Goal: Navigation & Orientation: Find specific page/section

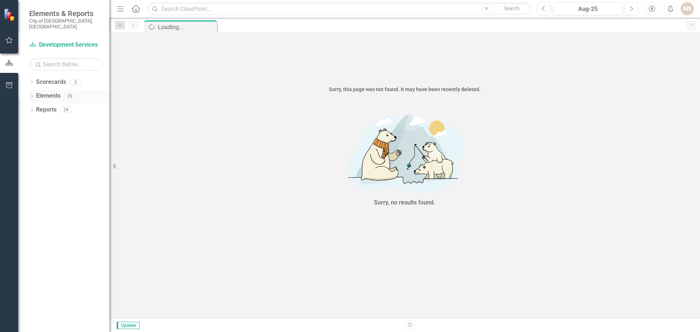
click at [30, 95] on icon "Dropdown" at bounding box center [31, 97] width 5 height 4
click at [36, 136] on icon "Dropdown" at bounding box center [35, 138] width 5 height 4
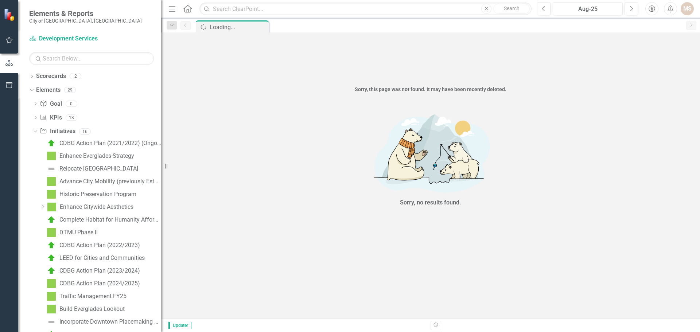
drag, startPoint x: 112, startPoint y: 165, endPoint x: 165, endPoint y: 165, distance: 53.2
click at [165, 165] on div "Resize" at bounding box center [164, 166] width 6 height 332
click at [103, 205] on div "Enhance Citywide Aesthetics" at bounding box center [97, 207] width 74 height 7
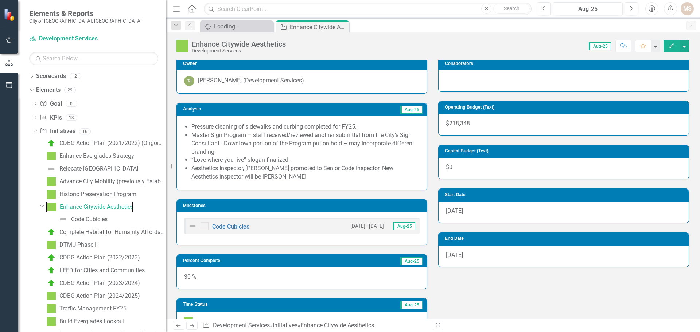
scroll to position [36, 0]
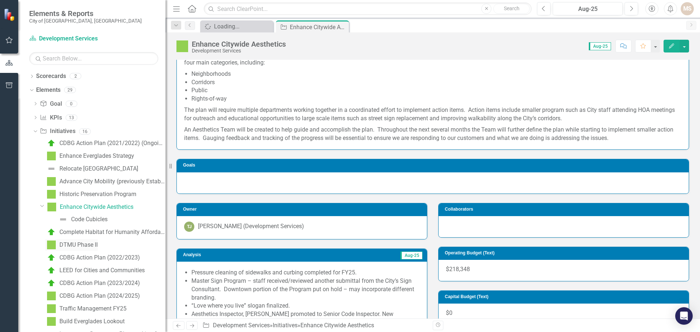
click at [79, 243] on div "DTMU Phase II" at bounding box center [78, 245] width 38 height 7
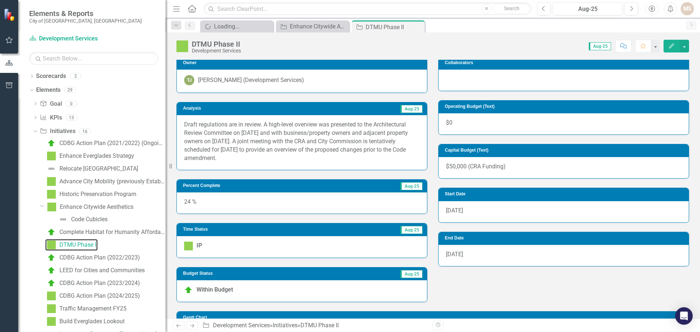
scroll to position [109, 0]
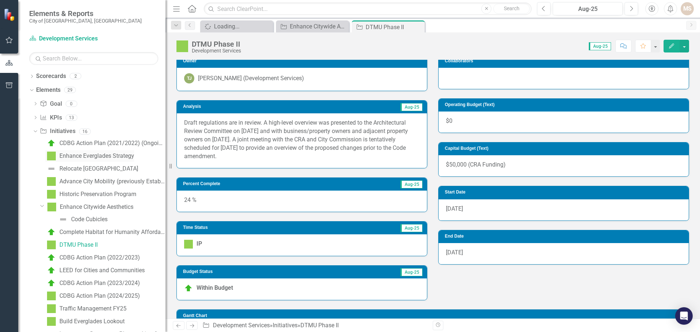
click at [113, 157] on div "Enhance Everglades Strategy" at bounding box center [96, 156] width 75 height 7
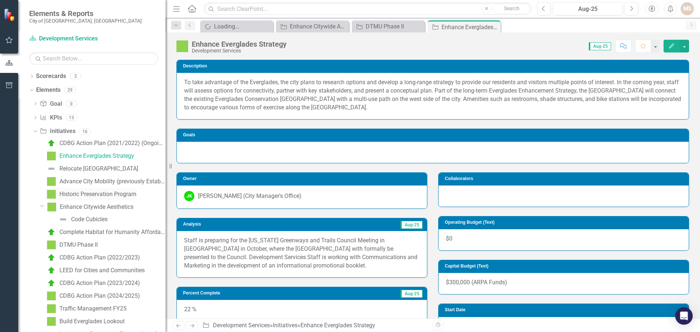
click at [118, 193] on div "Historic Preservation Program" at bounding box center [97, 194] width 77 height 7
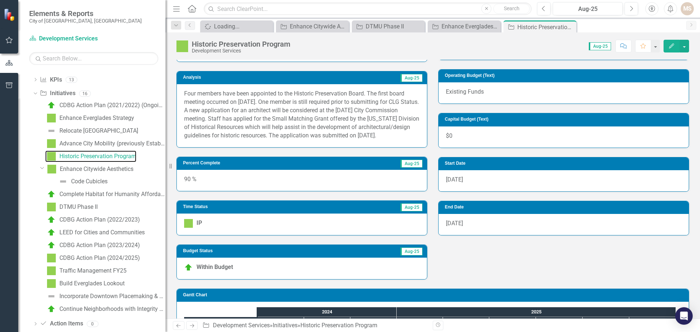
scroll to position [40, 0]
click at [87, 281] on div "Build Everglades Lookout" at bounding box center [91, 281] width 65 height 7
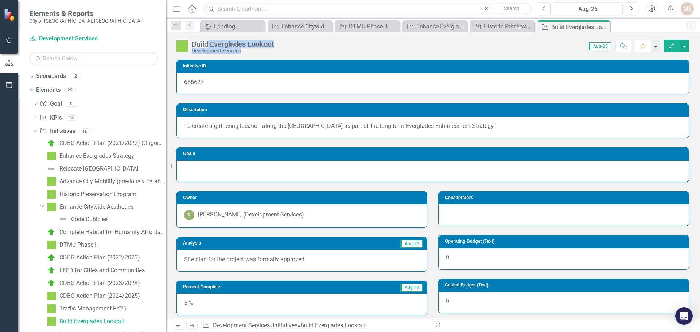
drag, startPoint x: 285, startPoint y: 45, endPoint x: 209, endPoint y: 40, distance: 75.9
click at [209, 40] on div "Build Everglades Lookout Development Services Score: 0.00 Aug-25 Completed Comm…" at bounding box center [432, 43] width 534 height 22
click at [308, 54] on div "Build Everglades Lookout Development Services Score: 0.00 Aug-25 Completed Comm…" at bounding box center [432, 43] width 534 height 22
drag, startPoint x: 281, startPoint y: 42, endPoint x: 234, endPoint y: 40, distance: 47.1
click at [234, 40] on div "Build Everglades Lookout Development Services Score: 0.00 Aug-25 Completed Comm…" at bounding box center [432, 43] width 534 height 22
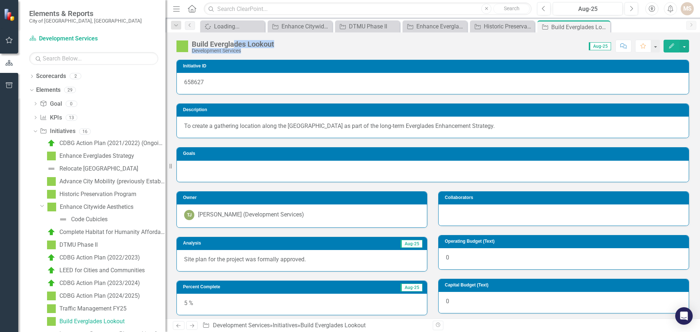
click at [273, 40] on div "Build Everglades Lookout Development Services" at bounding box center [226, 47] width 101 height 14
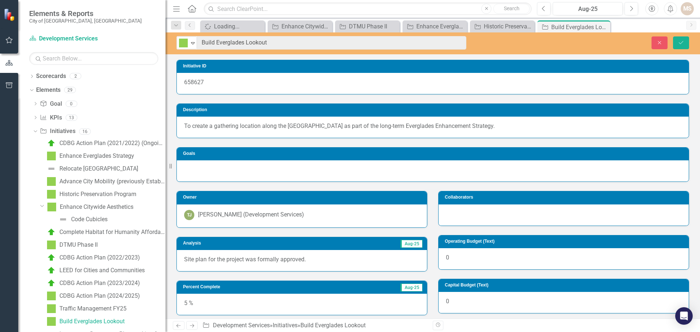
click at [493, 79] on div "658627" at bounding box center [433, 83] width 512 height 21
click at [252, 174] on div at bounding box center [433, 170] width 512 height 21
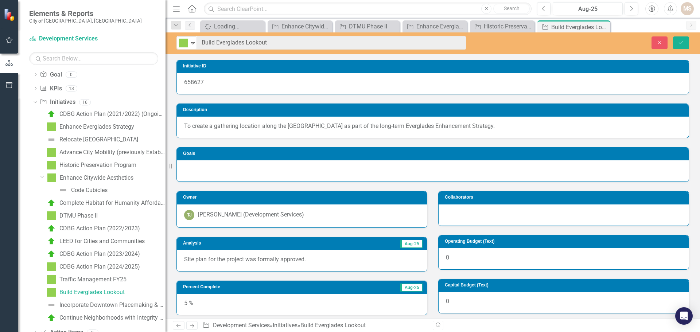
scroll to position [48, 0]
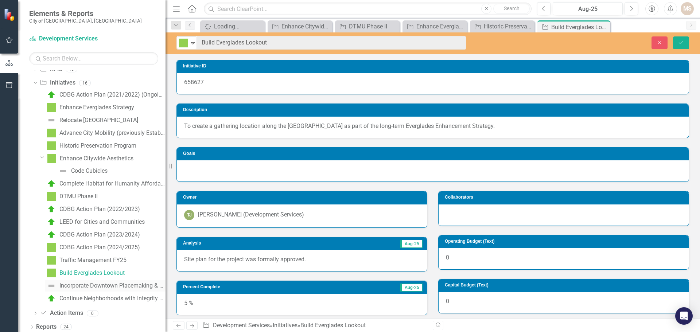
click at [92, 285] on div "Incorporate Downtown Placemaking & Connectivity" at bounding box center [112, 285] width 106 height 7
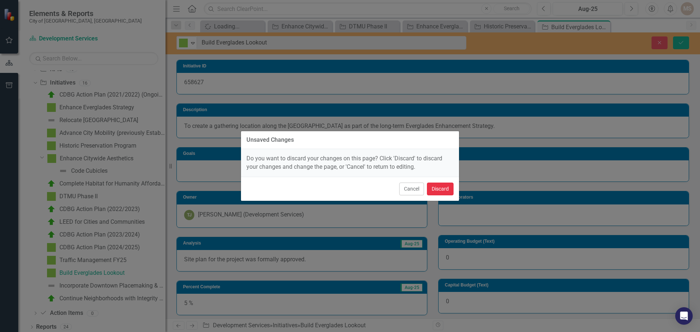
click at [445, 185] on button "Discard" at bounding box center [440, 189] width 27 height 13
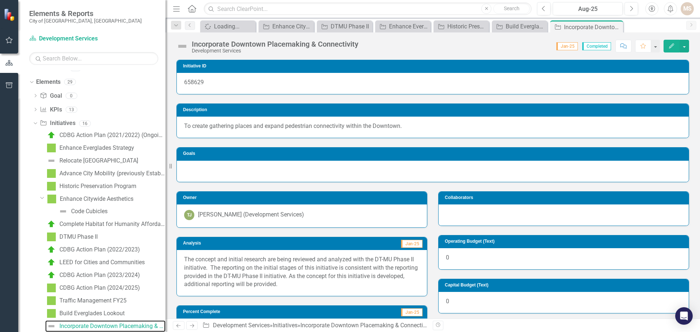
scroll to position [51, 0]
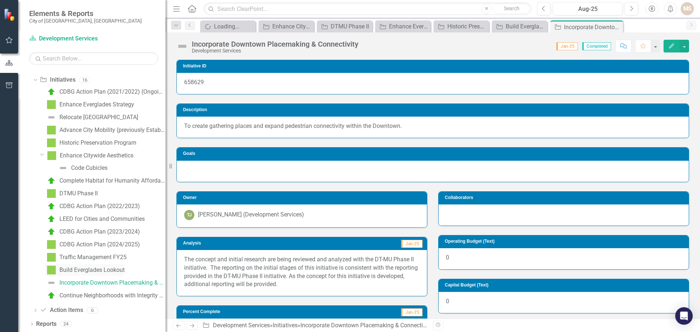
click at [85, 270] on div "Build Everglades Lookout" at bounding box center [91, 270] width 65 height 7
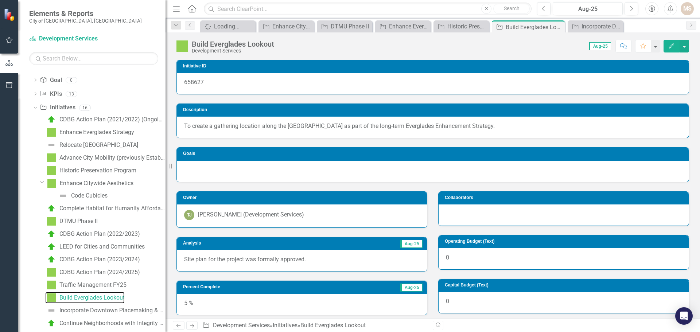
scroll to position [39, 0]
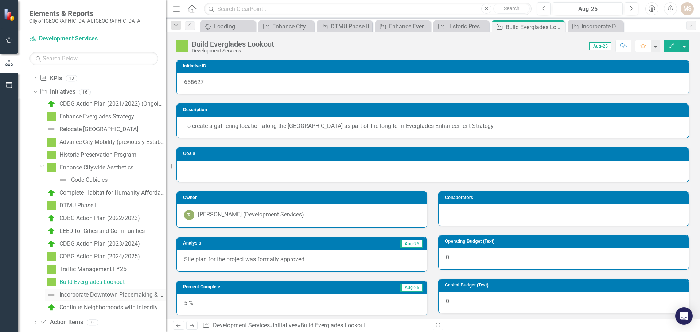
click at [142, 294] on div "Incorporate Downtown Placemaking & Connectivity" at bounding box center [112, 294] width 106 height 7
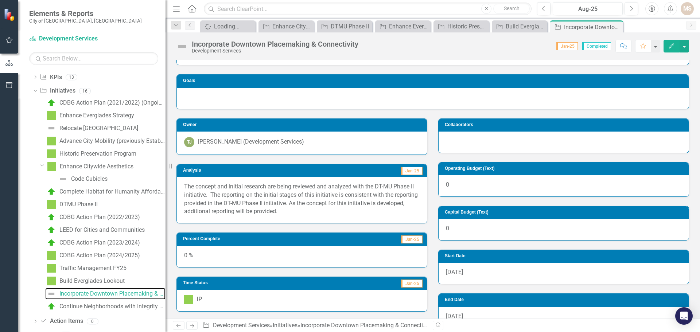
scroll to position [41, 0]
click at [87, 167] on div "Enhance Citywide Aesthetics" at bounding box center [97, 166] width 74 height 7
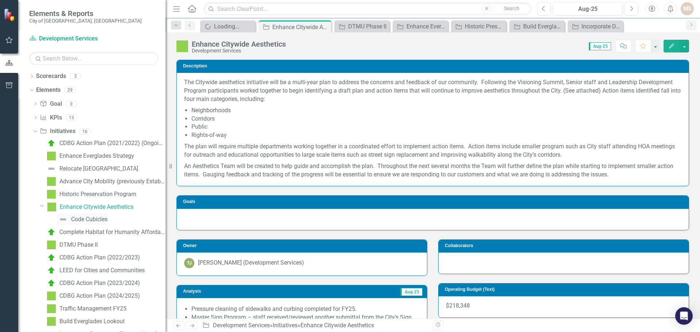
click at [90, 216] on div "Code Cubicles" at bounding box center [89, 219] width 36 height 7
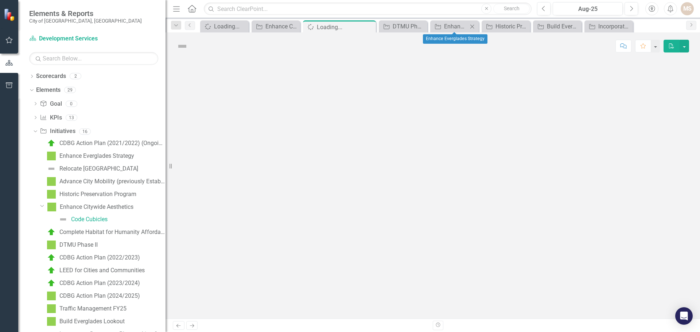
click at [472, 27] on icon "Close" at bounding box center [471, 27] width 7 height 6
click at [498, 26] on icon "Close" at bounding box center [499, 27] width 7 height 6
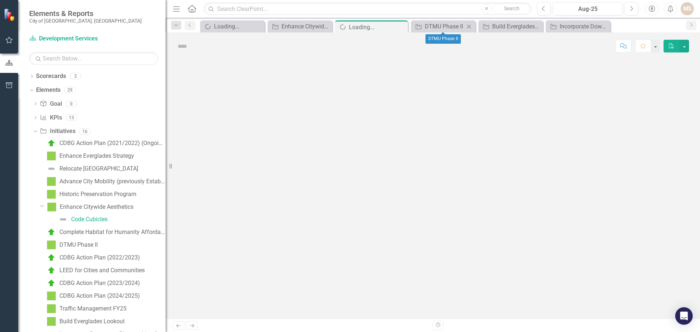
click at [469, 26] on icon at bounding box center [469, 26] width 4 height 4
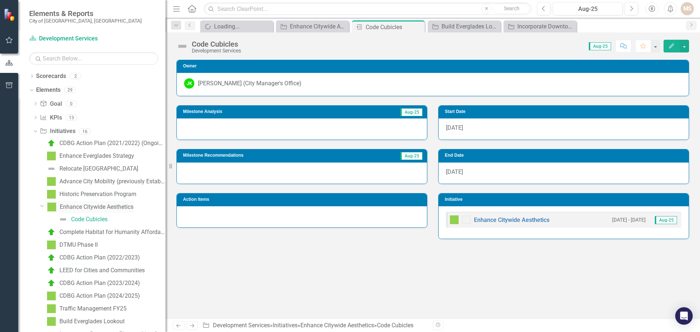
click at [84, 207] on div "Enhance Citywide Aesthetics" at bounding box center [97, 207] width 74 height 7
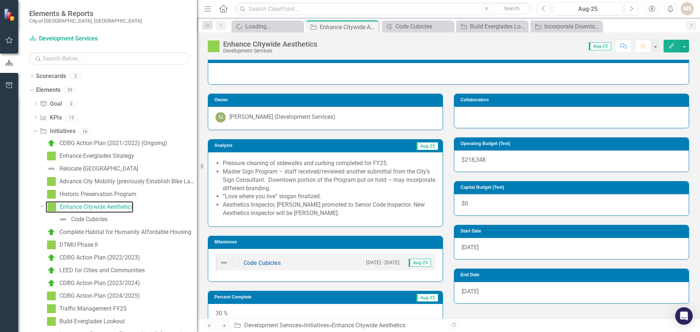
scroll to position [154, 0]
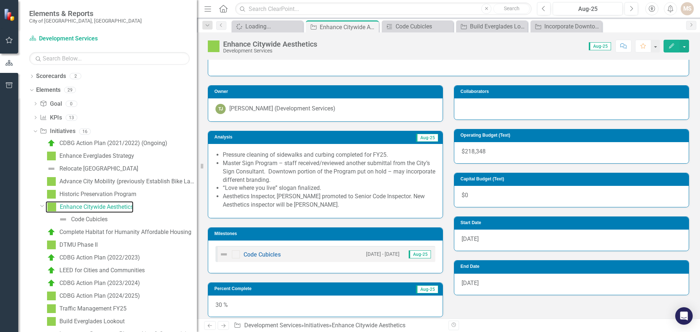
drag, startPoint x: 168, startPoint y: 166, endPoint x: 197, endPoint y: 166, distance: 29.1
click at [197, 166] on div "Resize" at bounding box center [200, 166] width 6 height 332
click at [138, 169] on div "Relocate [GEOGRAPHIC_DATA]" at bounding box center [98, 168] width 79 height 7
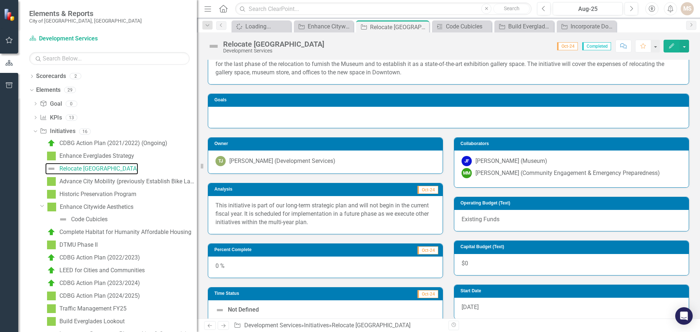
scroll to position [73, 0]
